Goal: Check status: Check status

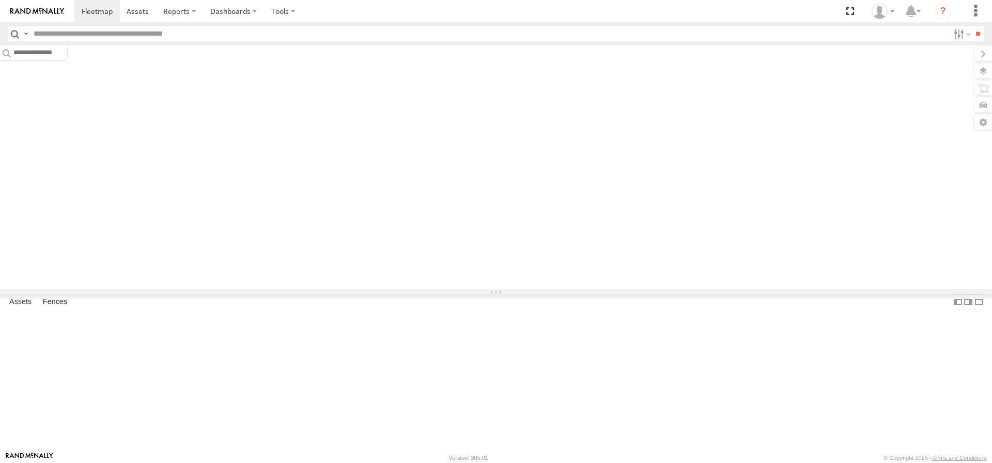
click at [60, 34] on input "text" at bounding box center [489, 33] width 920 height 15
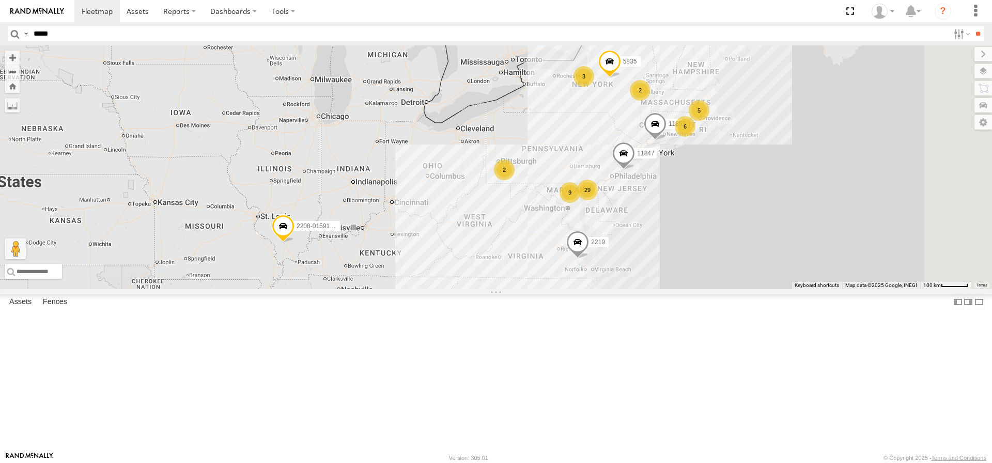
type input "*****"
click at [0, 0] on div "11847" at bounding box center [0, 0] width 0 height 0
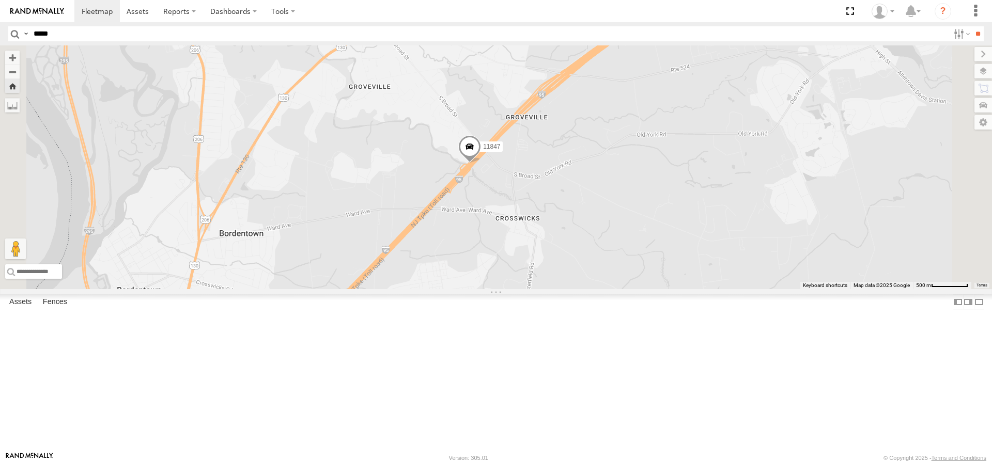
click at [481, 164] on span at bounding box center [469, 150] width 23 height 28
